Goal: Task Accomplishment & Management: Manage account settings

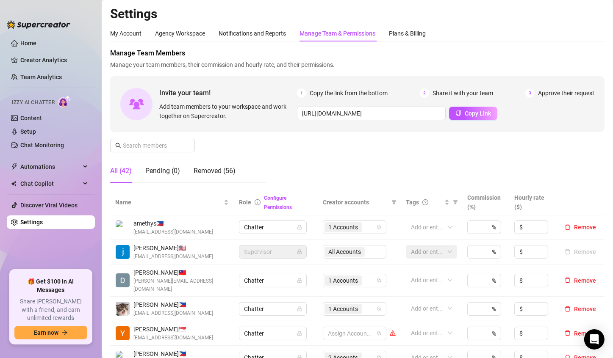
scroll to position [169, 0]
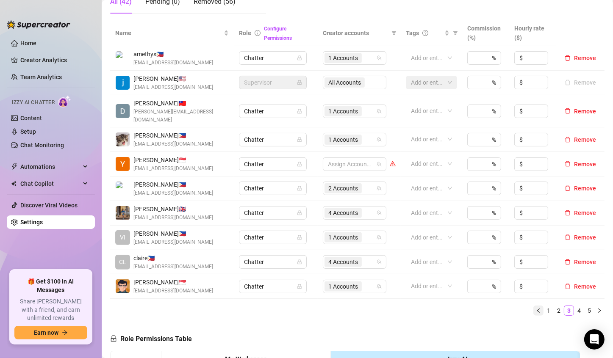
click at [536, 308] on icon "left" at bounding box center [538, 310] width 5 height 5
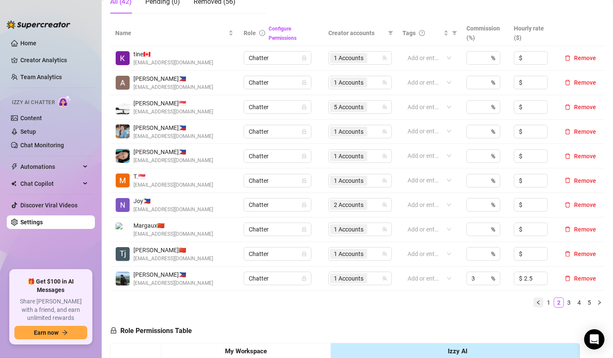
click at [536, 301] on icon "left" at bounding box center [538, 302] width 5 height 5
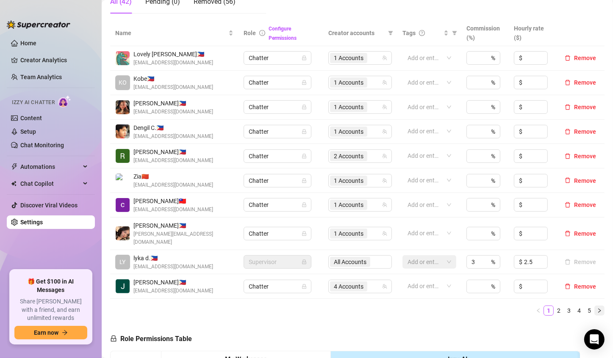
click at [597, 308] on icon "right" at bounding box center [599, 310] width 5 height 5
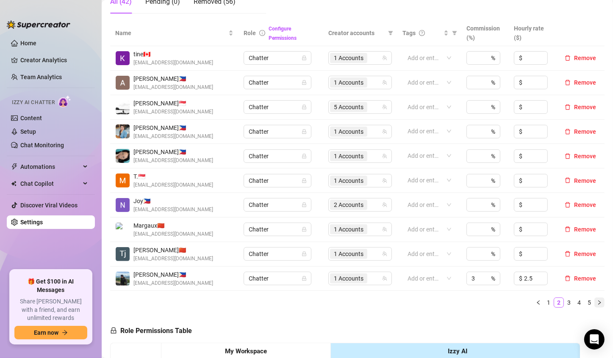
click at [597, 301] on icon "right" at bounding box center [599, 302] width 5 height 5
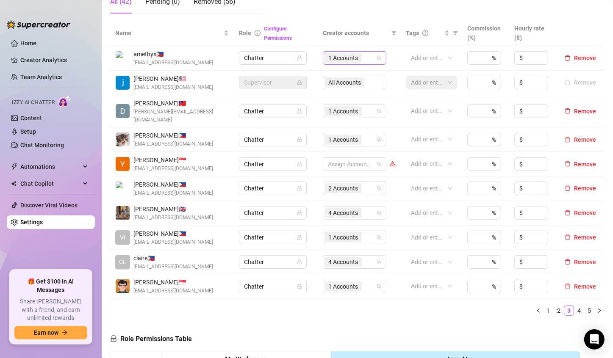
click at [328, 56] on span "1 Accounts" at bounding box center [343, 57] width 30 height 9
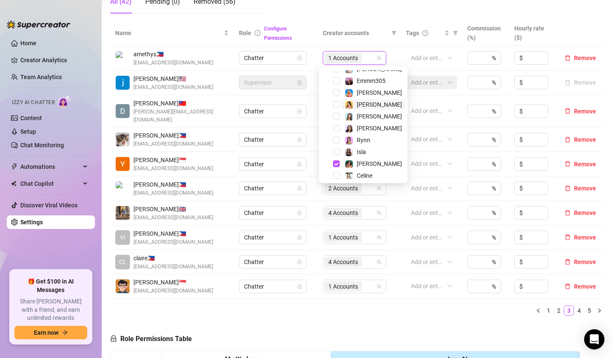
scroll to position [34, 0]
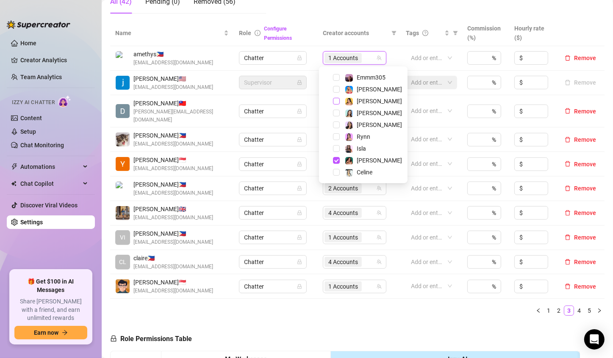
click at [336, 101] on span "Select tree node" at bounding box center [336, 101] width 7 height 7
